Goal: Check status: Check status

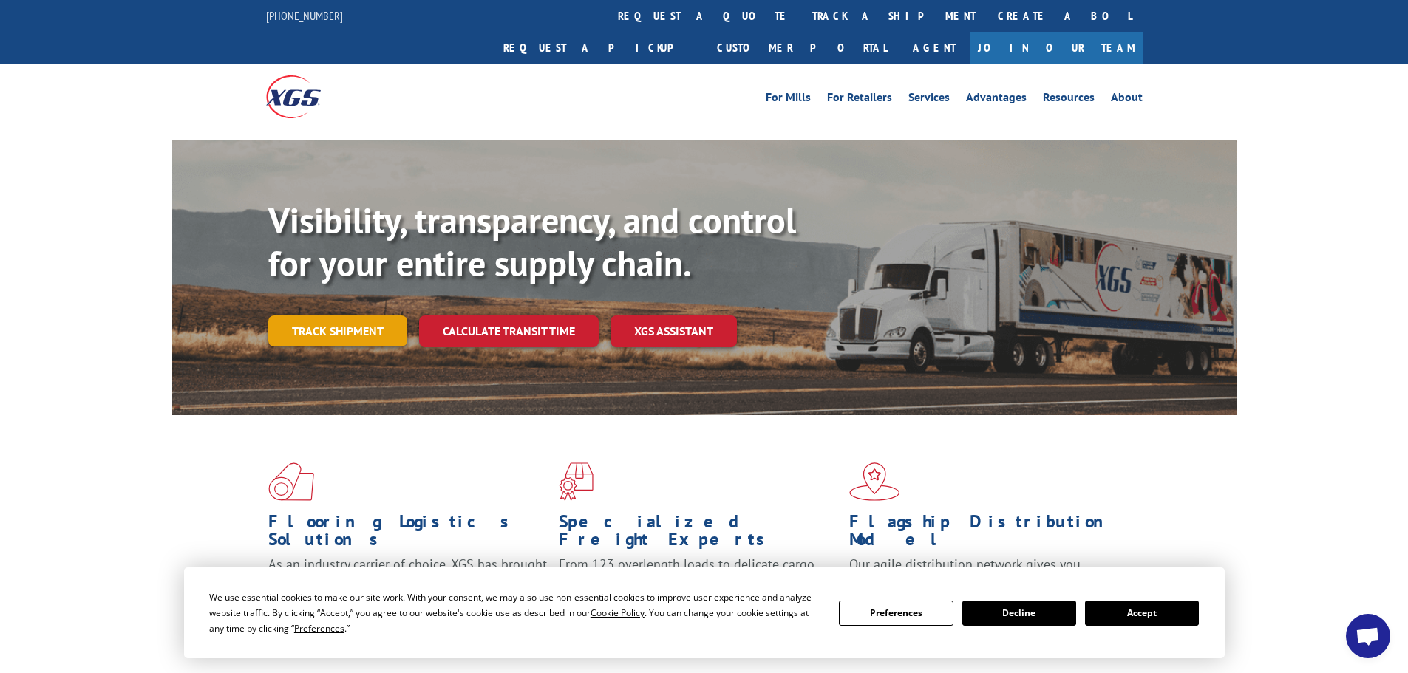
click at [383, 316] on link "Track shipment" at bounding box center [337, 331] width 139 height 31
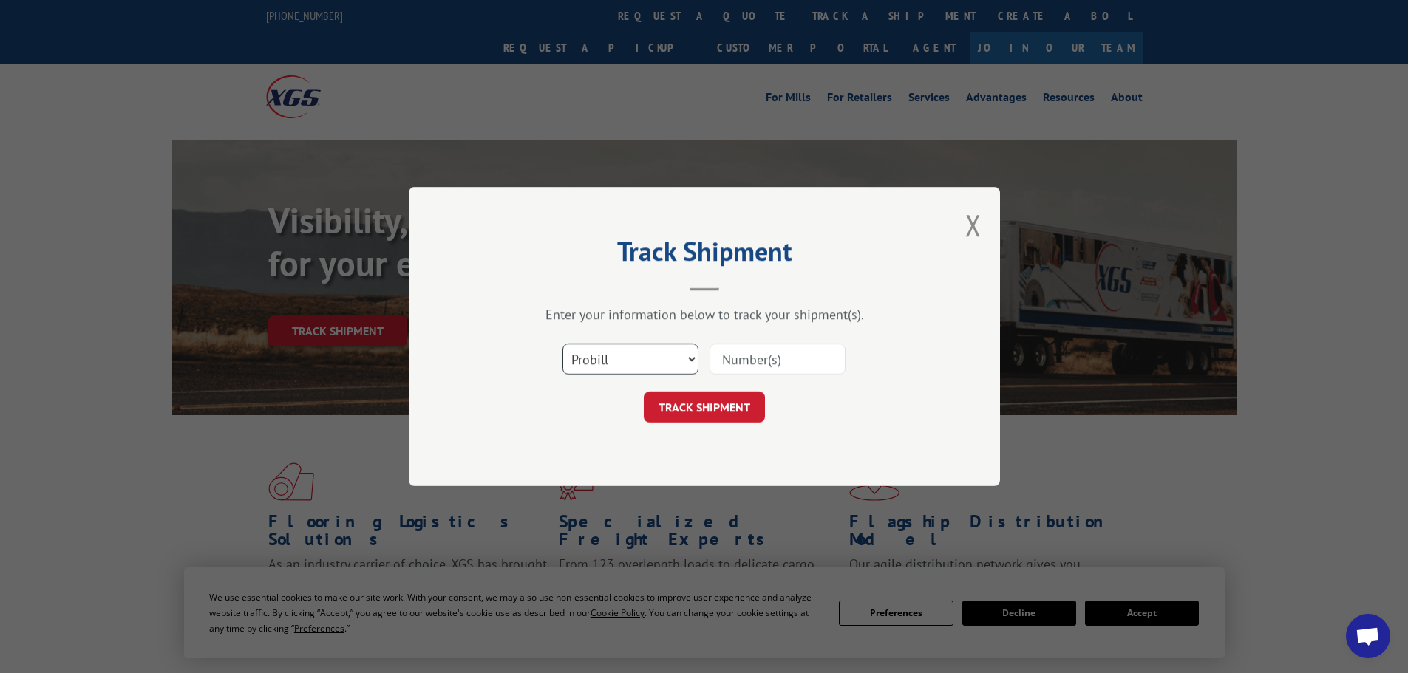
click at [672, 360] on select "Select category... Probill BOL PO" at bounding box center [631, 359] width 136 height 31
click at [563, 344] on select "Select category... Probill BOL PO" at bounding box center [631, 359] width 136 height 31
click at [778, 362] on input at bounding box center [778, 359] width 136 height 31
click at [690, 354] on select "Select category... Probill BOL PO" at bounding box center [631, 359] width 136 height 31
select select "bol"
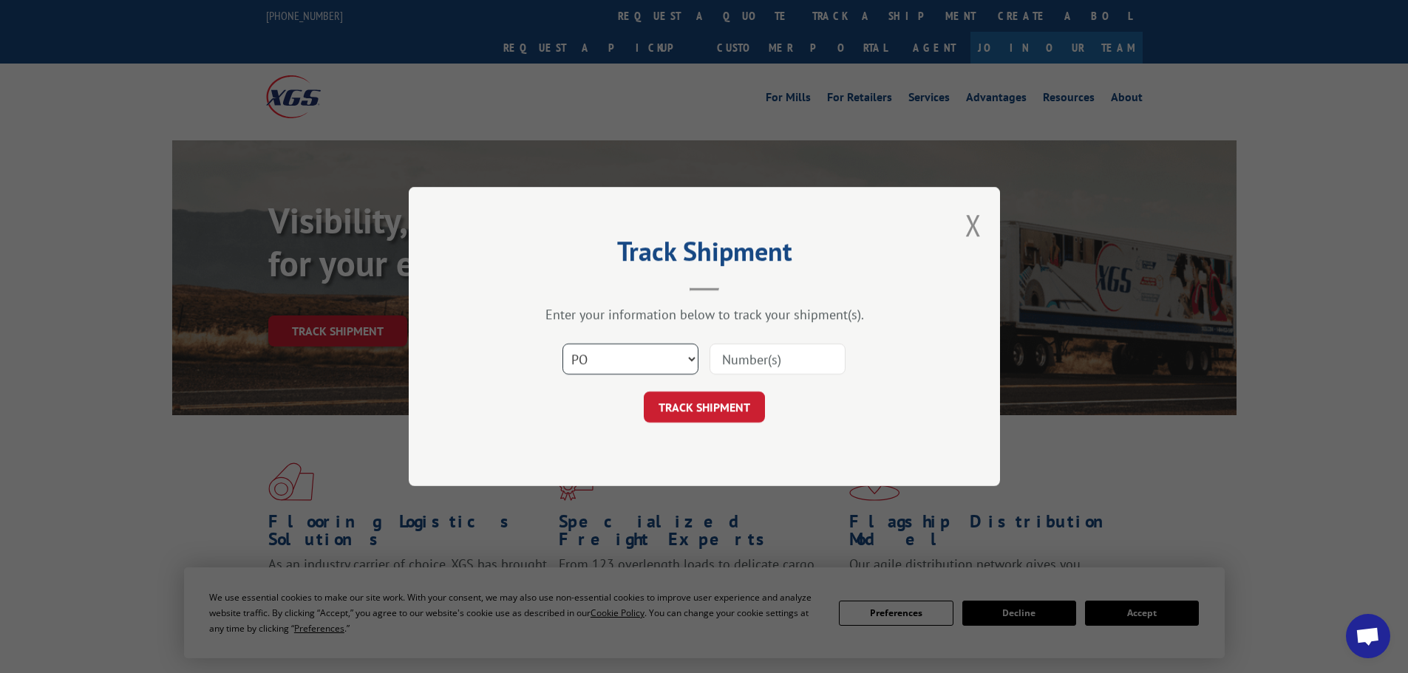
click at [563, 344] on select "Select category... Probill BOL PO" at bounding box center [631, 359] width 136 height 31
click at [789, 362] on input at bounding box center [778, 359] width 136 height 31
type input "50196487"
click at [712, 413] on button "TRACK SHIPMENT" at bounding box center [704, 407] width 121 height 31
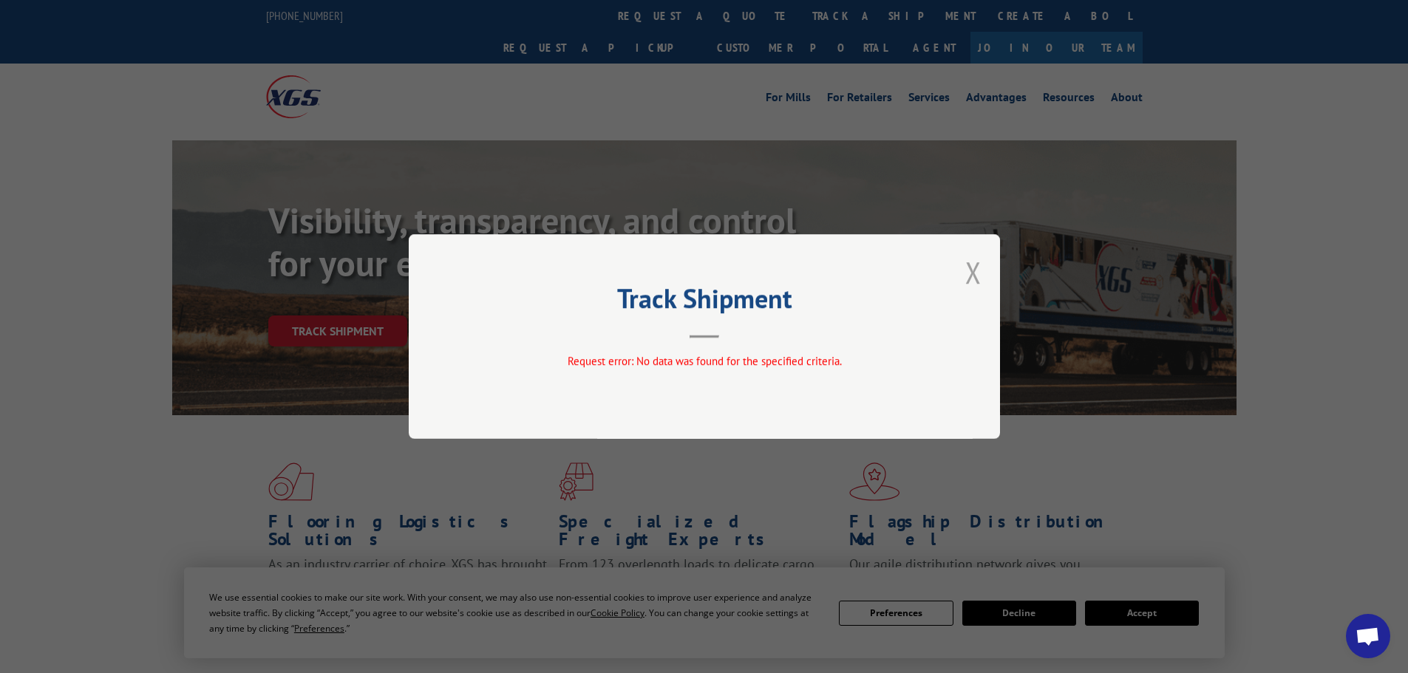
click at [967, 274] on button "Close modal" at bounding box center [974, 272] width 16 height 39
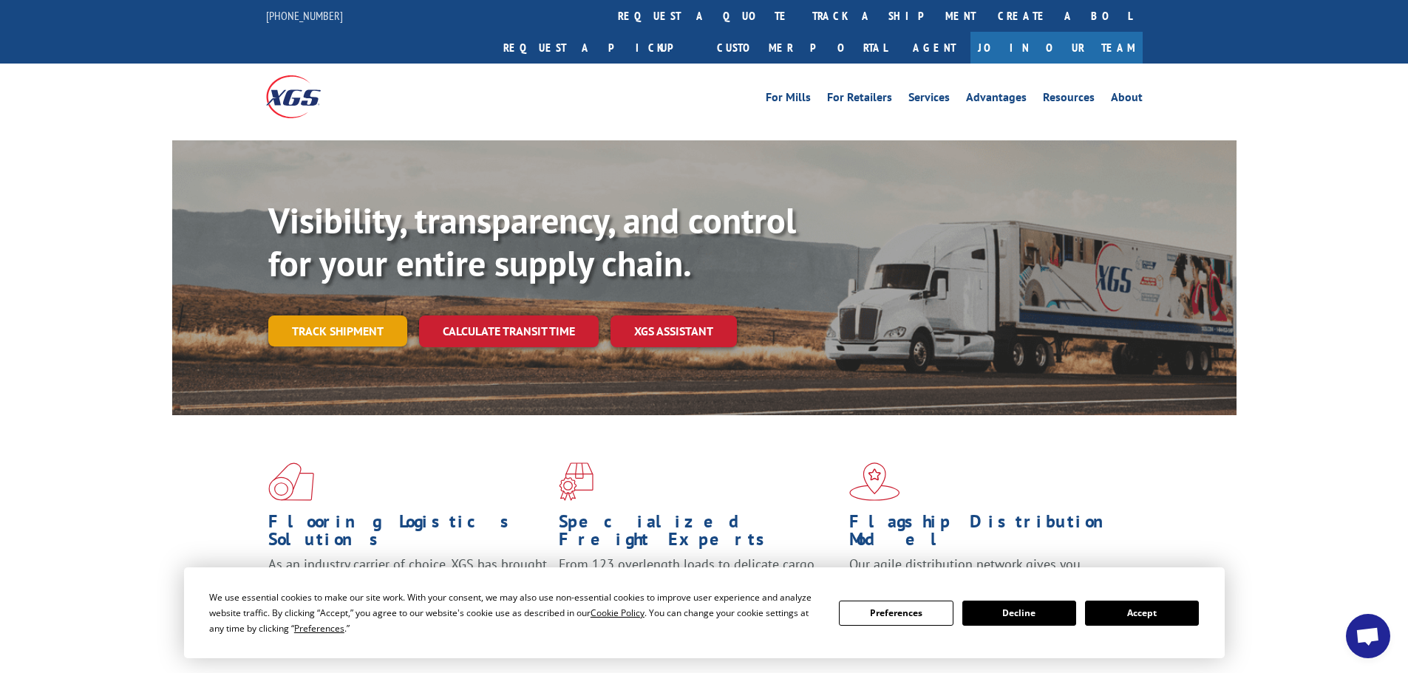
click at [358, 316] on link "Track shipment" at bounding box center [337, 331] width 139 height 31
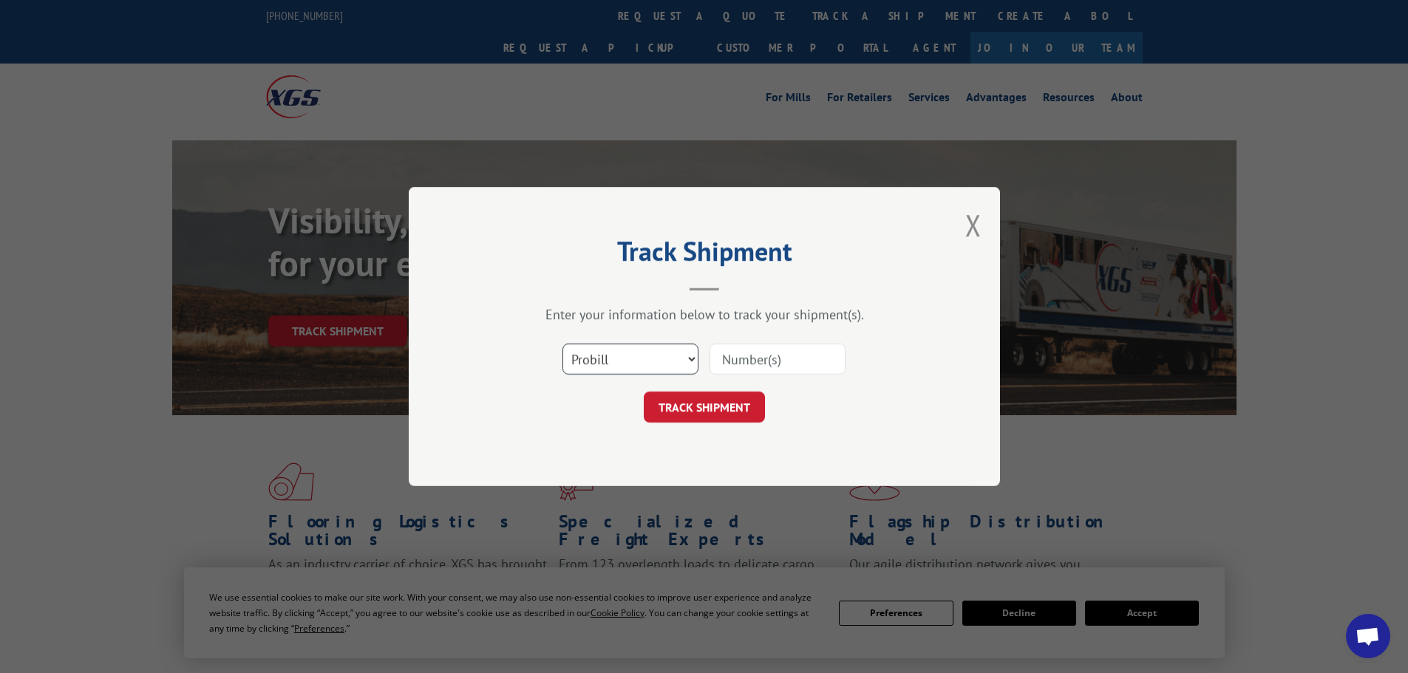
click at [690, 359] on select "Select category... Probill BOL PO" at bounding box center [631, 359] width 136 height 31
select select "po"
click at [563, 344] on select "Select category... Probill BOL PO" at bounding box center [631, 359] width 136 height 31
click at [748, 358] on input at bounding box center [778, 359] width 136 height 31
type input "50196487"
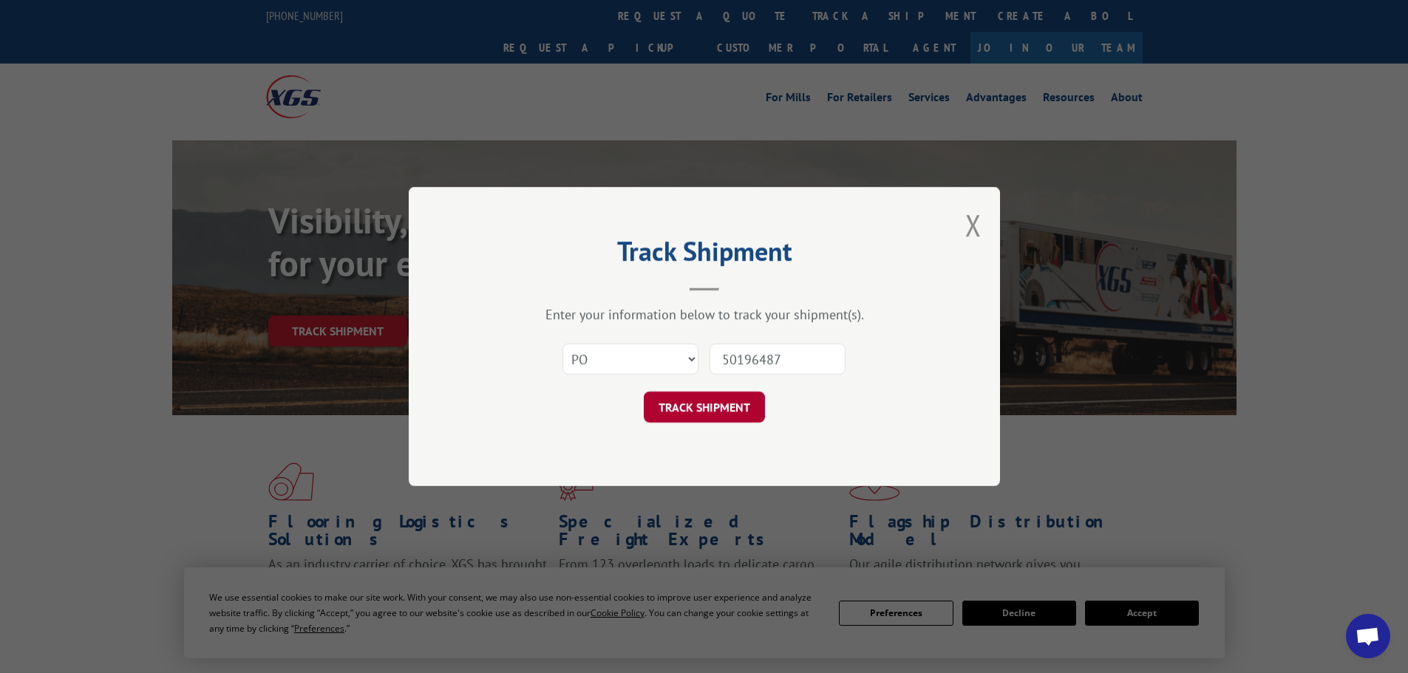
click at [676, 405] on button "TRACK SHIPMENT" at bounding box center [704, 407] width 121 height 31
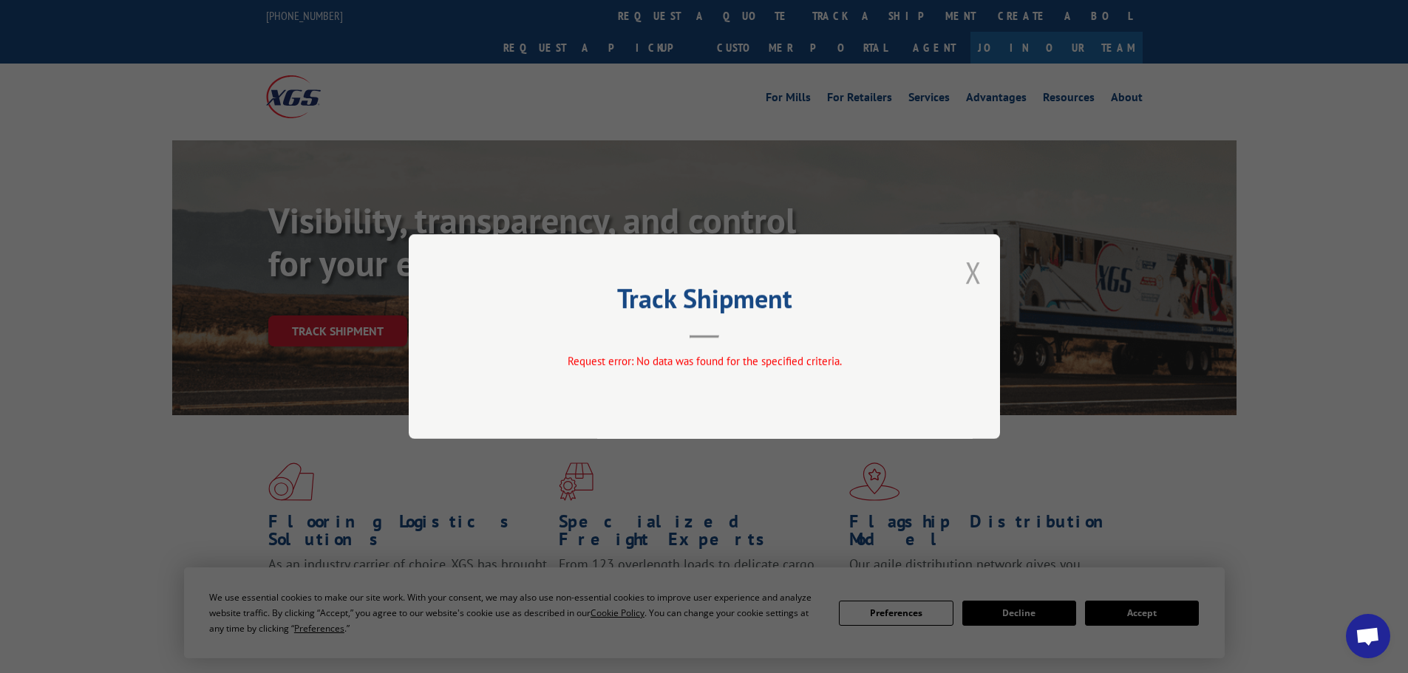
drag, startPoint x: 975, startPoint y: 275, endPoint x: 949, endPoint y: 276, distance: 26.7
click at [974, 275] on button "Close modal" at bounding box center [974, 272] width 16 height 39
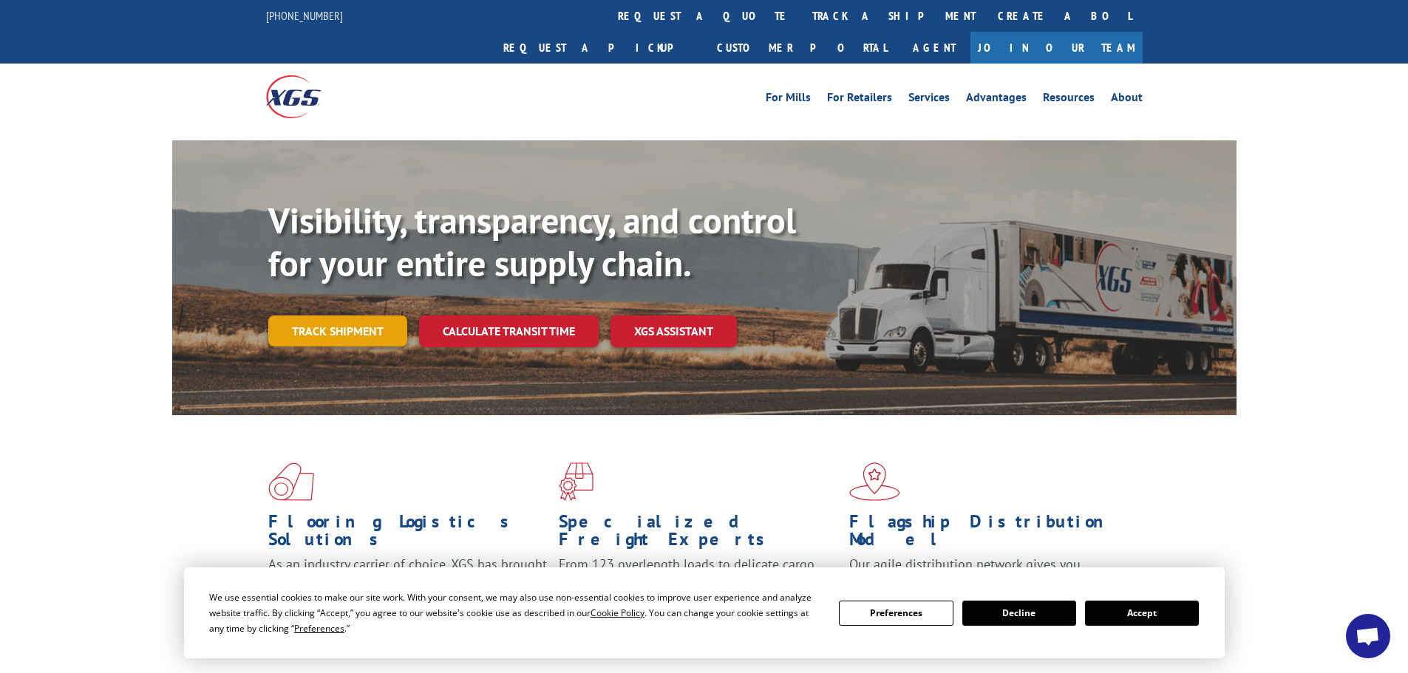
click at [336, 316] on link "Track shipment" at bounding box center [337, 331] width 139 height 31
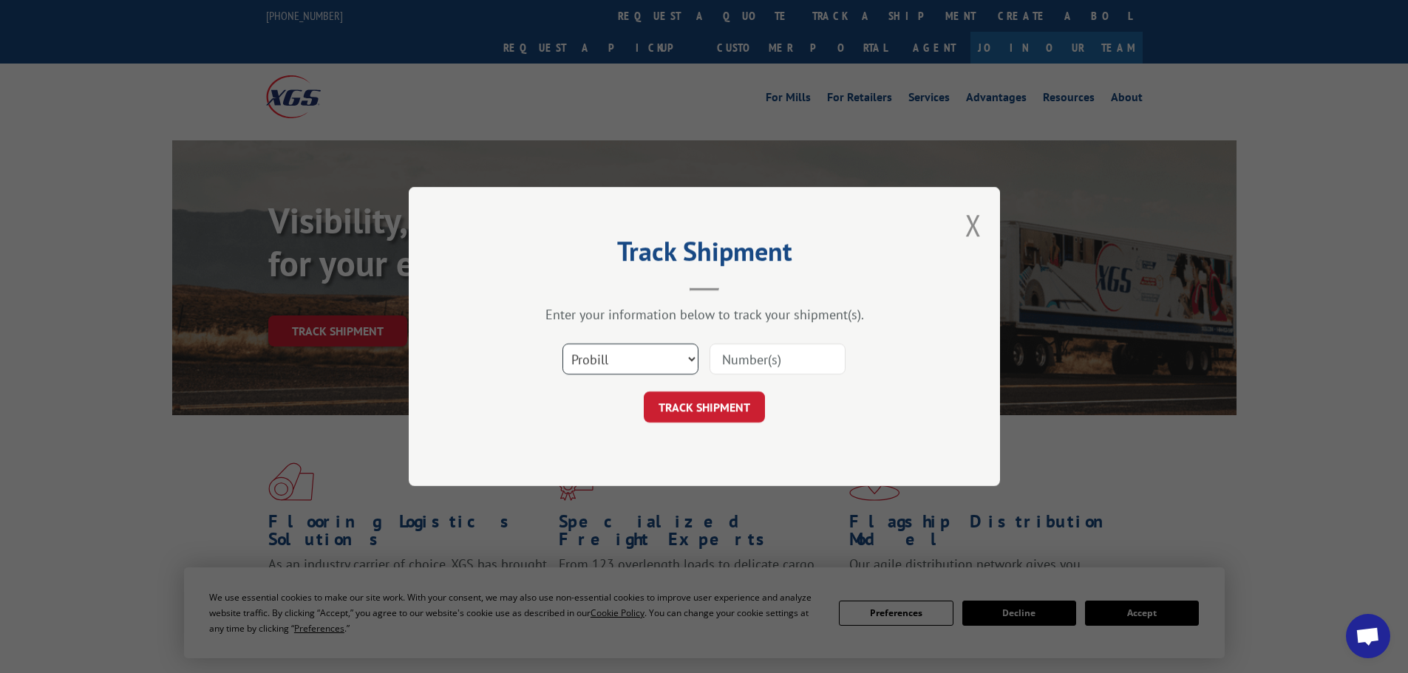
click at [686, 358] on select "Select category... Probill BOL PO" at bounding box center [631, 359] width 136 height 31
click at [563, 344] on select "Select category... Probill BOL PO" at bounding box center [631, 359] width 136 height 31
click at [751, 359] on input at bounding box center [778, 359] width 136 height 31
type input "5019648"
click at [728, 410] on button "TRACK SHIPMENT" at bounding box center [704, 407] width 121 height 31
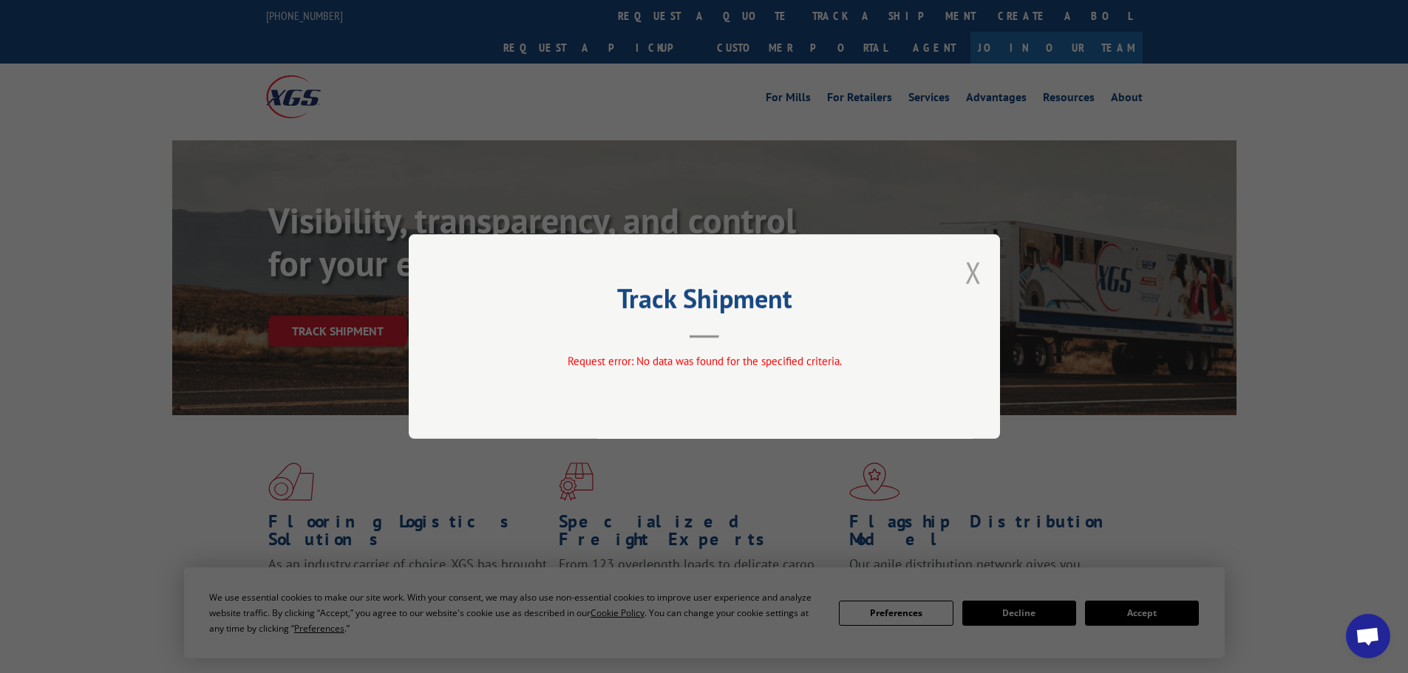
click at [970, 271] on button "Close modal" at bounding box center [974, 272] width 16 height 39
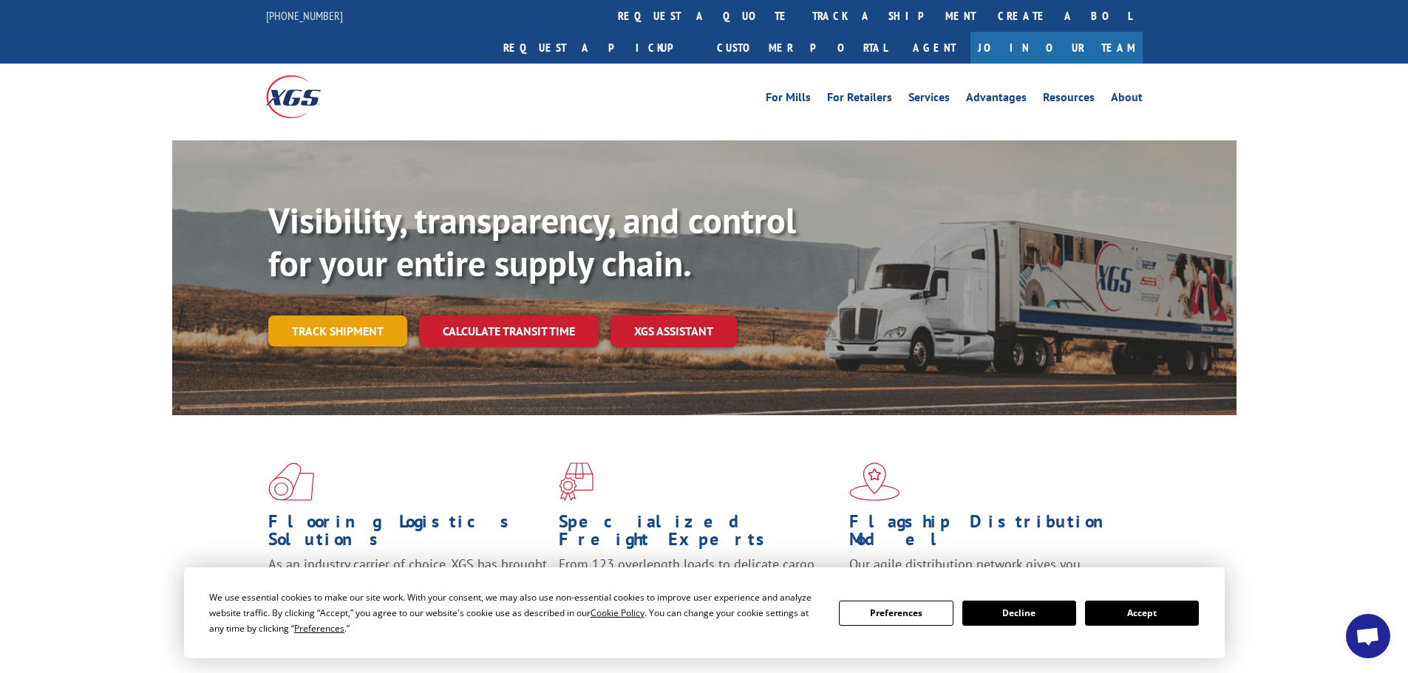
click at [335, 316] on link "Track shipment" at bounding box center [337, 331] width 139 height 31
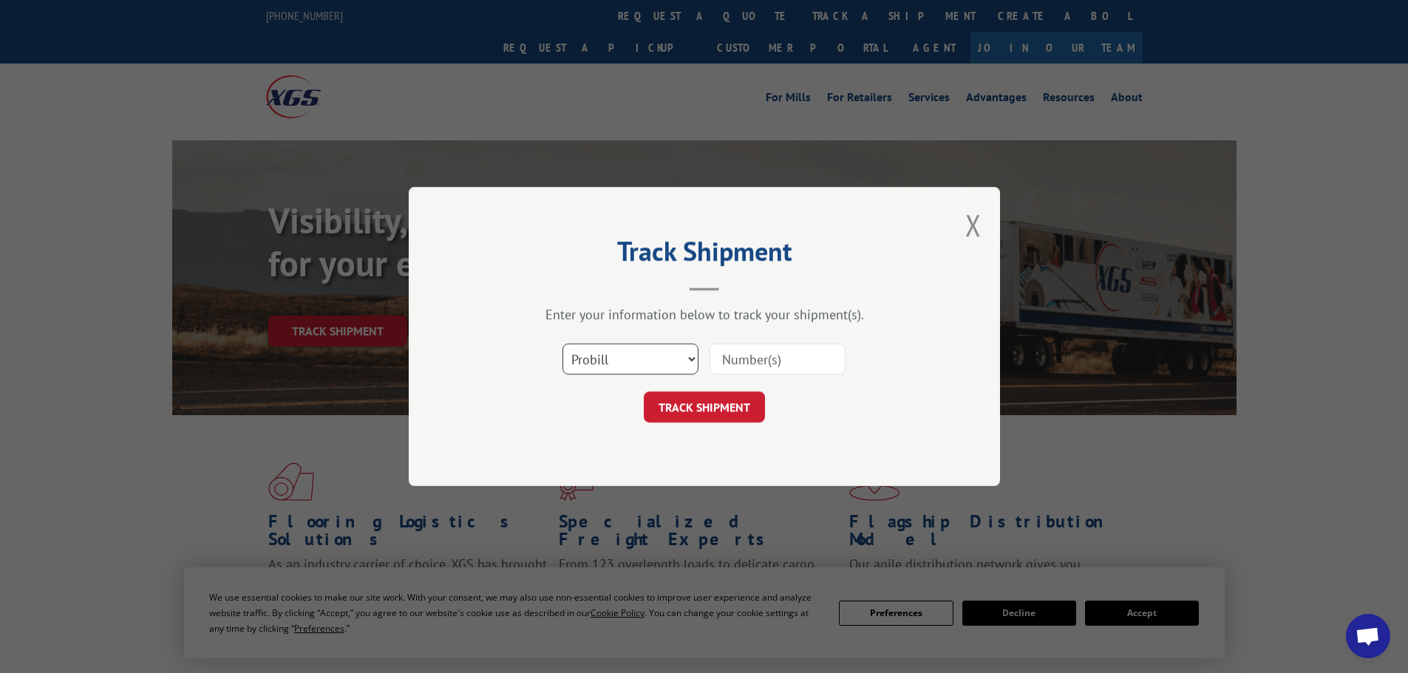
click at [686, 357] on select "Select category... Probill BOL PO" at bounding box center [631, 359] width 136 height 31
select select "bol"
click at [563, 344] on select "Select category... Probill BOL PO" at bounding box center [631, 359] width 136 height 31
click at [749, 359] on input at bounding box center [778, 359] width 136 height 31
type input "5019648"
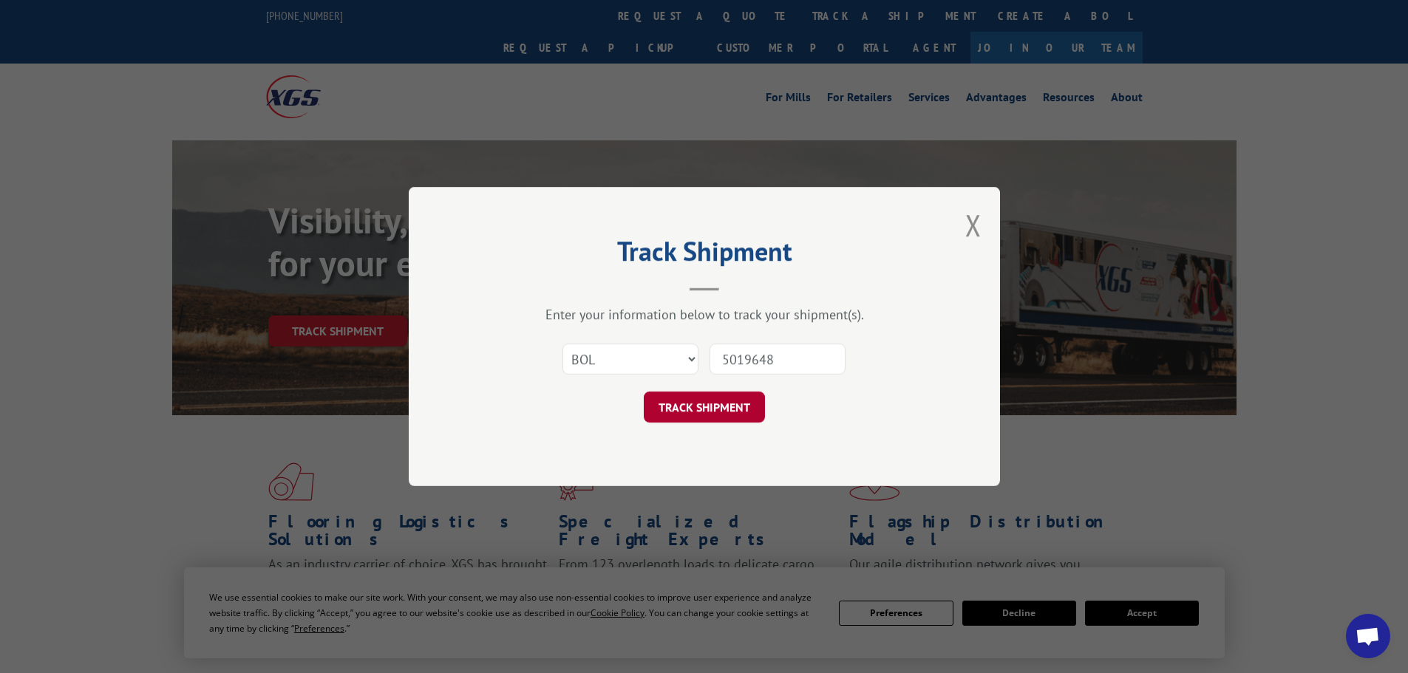
click at [752, 418] on button "TRACK SHIPMENT" at bounding box center [704, 407] width 121 height 31
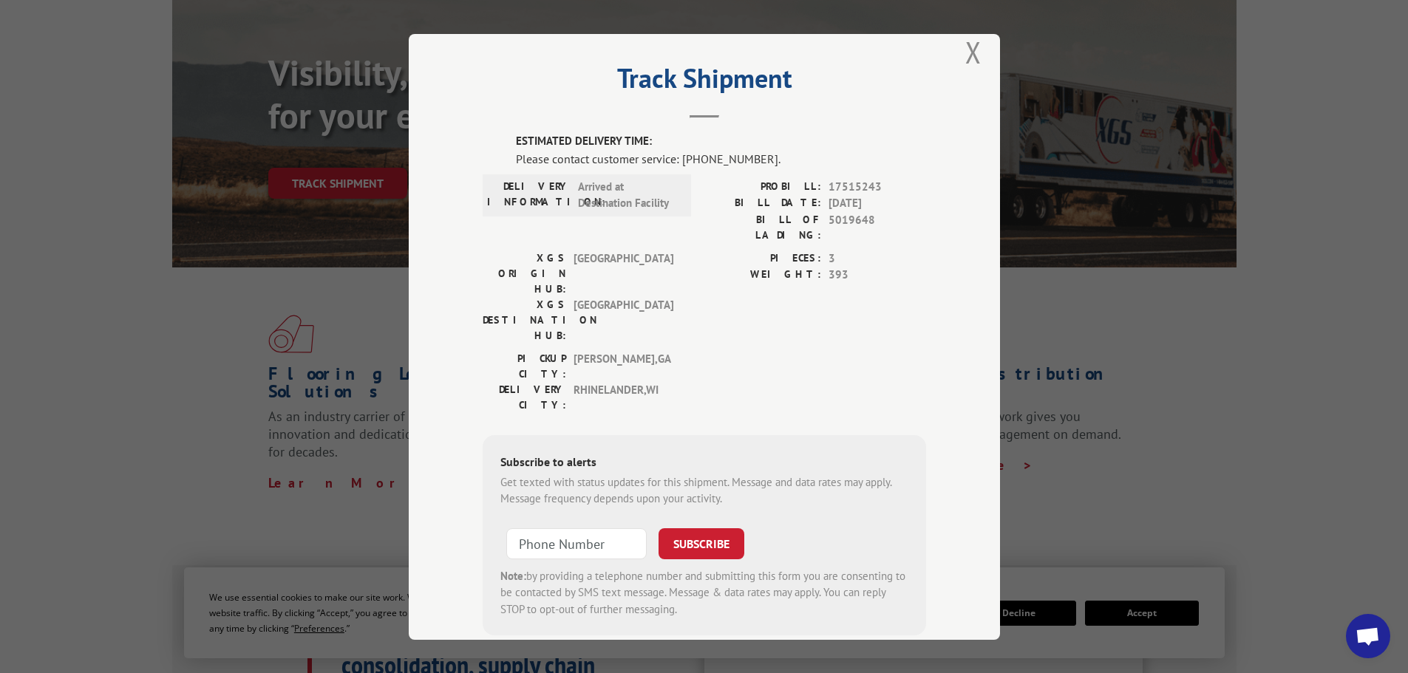
scroll to position [30, 0]
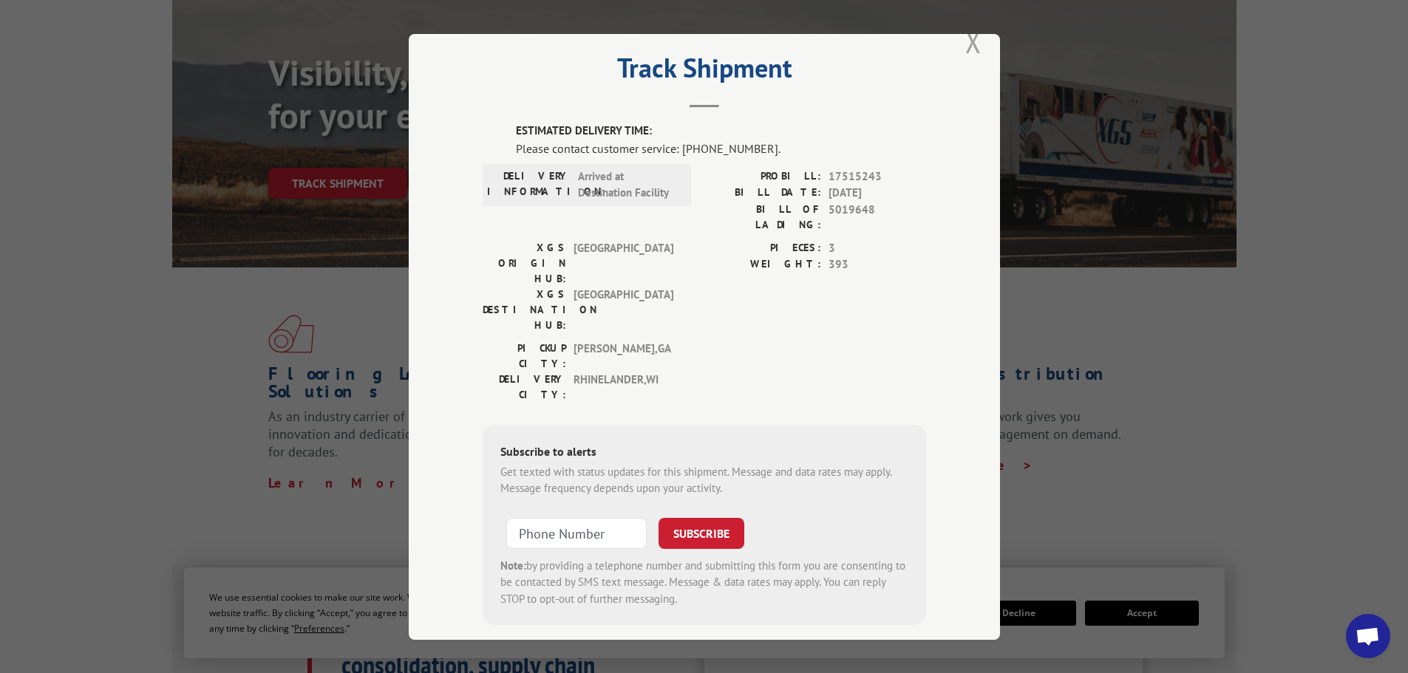
click at [966, 39] on button "Close modal" at bounding box center [974, 41] width 16 height 39
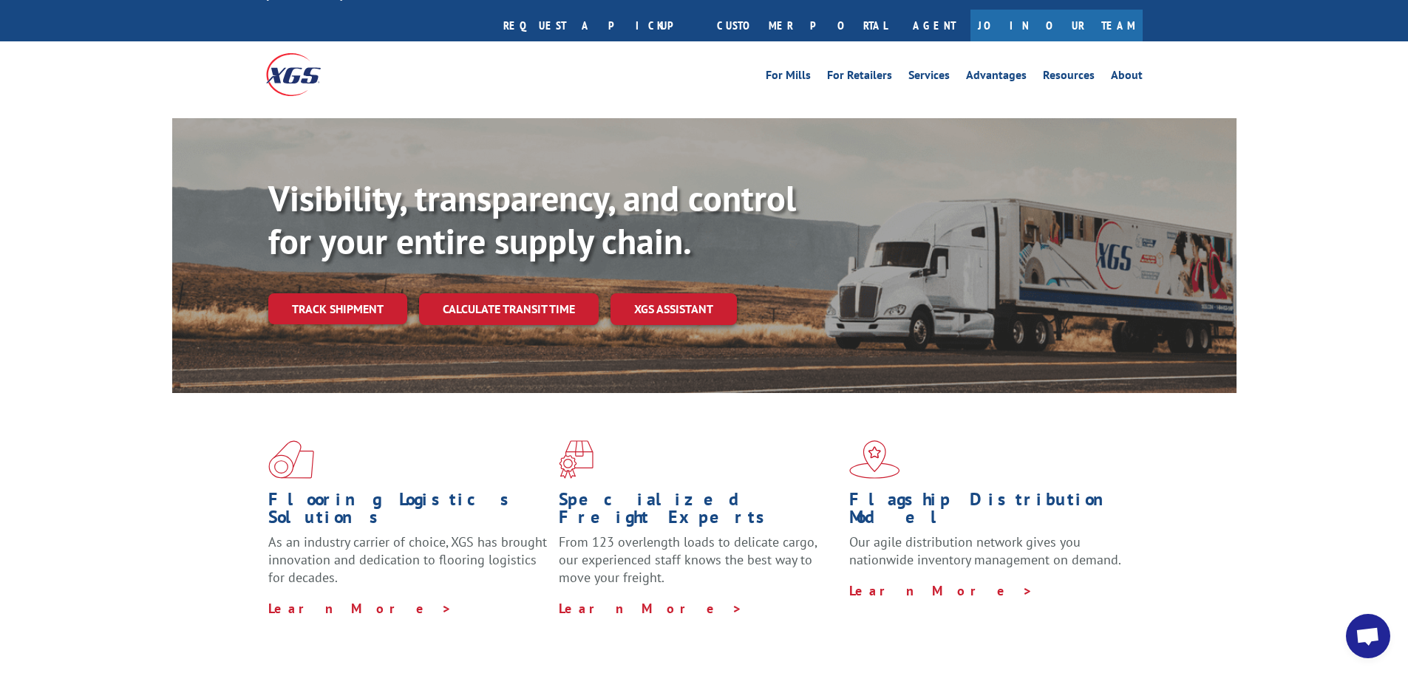
scroll to position [0, 0]
